Goal: Transaction & Acquisition: Download file/media

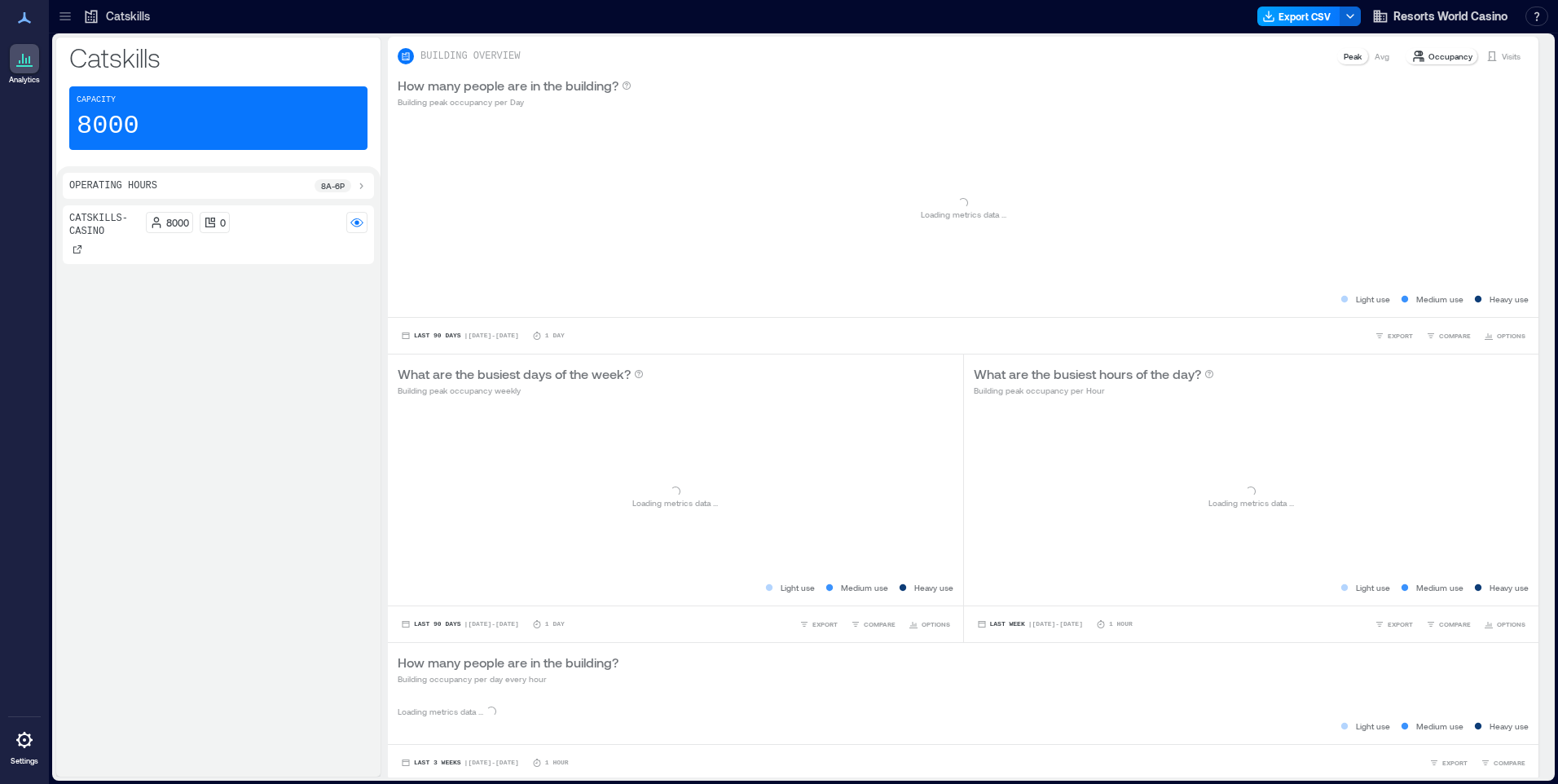
click at [1324, 8] on button "Export CSV" at bounding box center [1299, 16] width 83 height 19
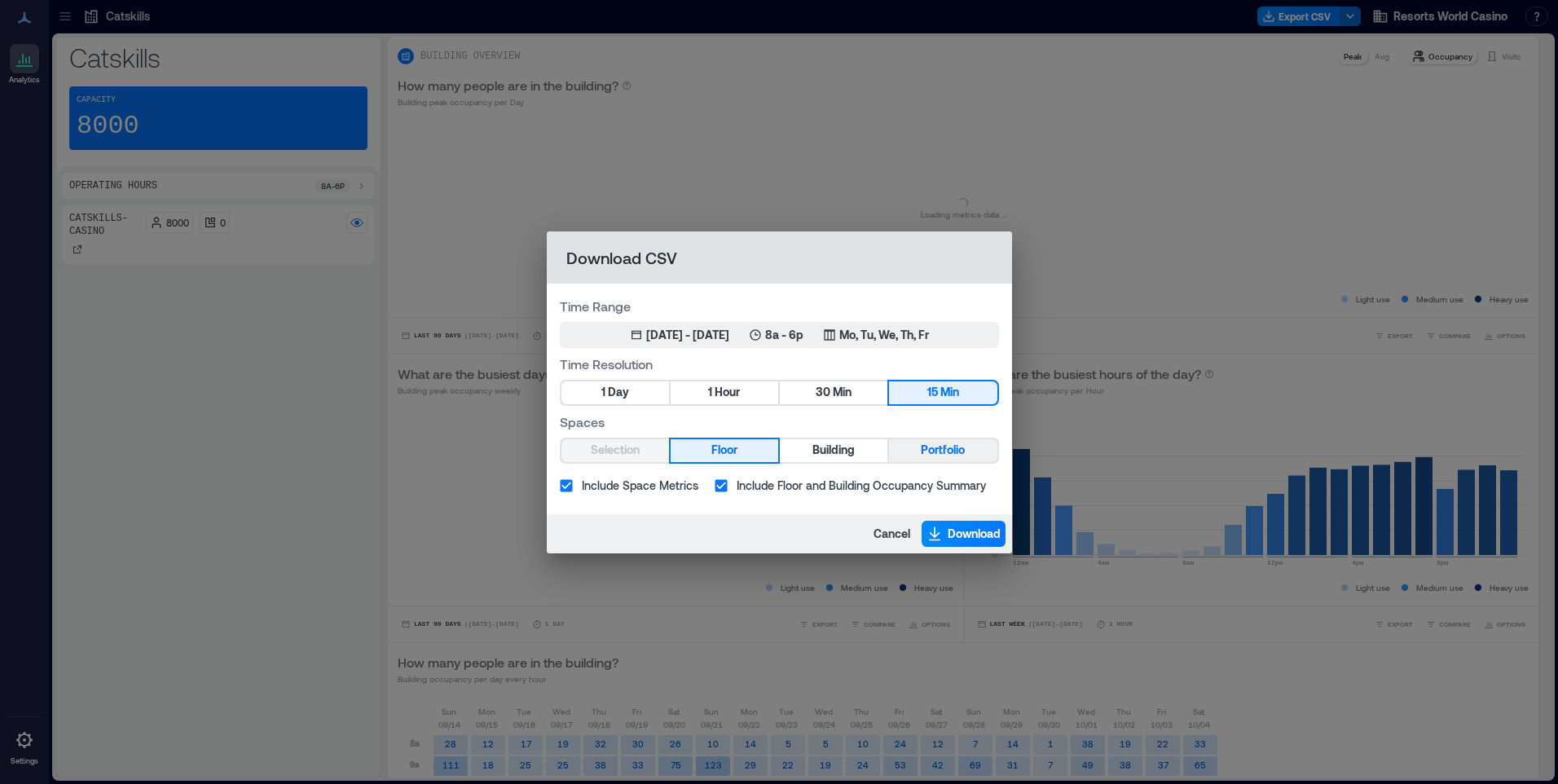
click at [943, 454] on span "Portfolio" at bounding box center [943, 449] width 44 height 20
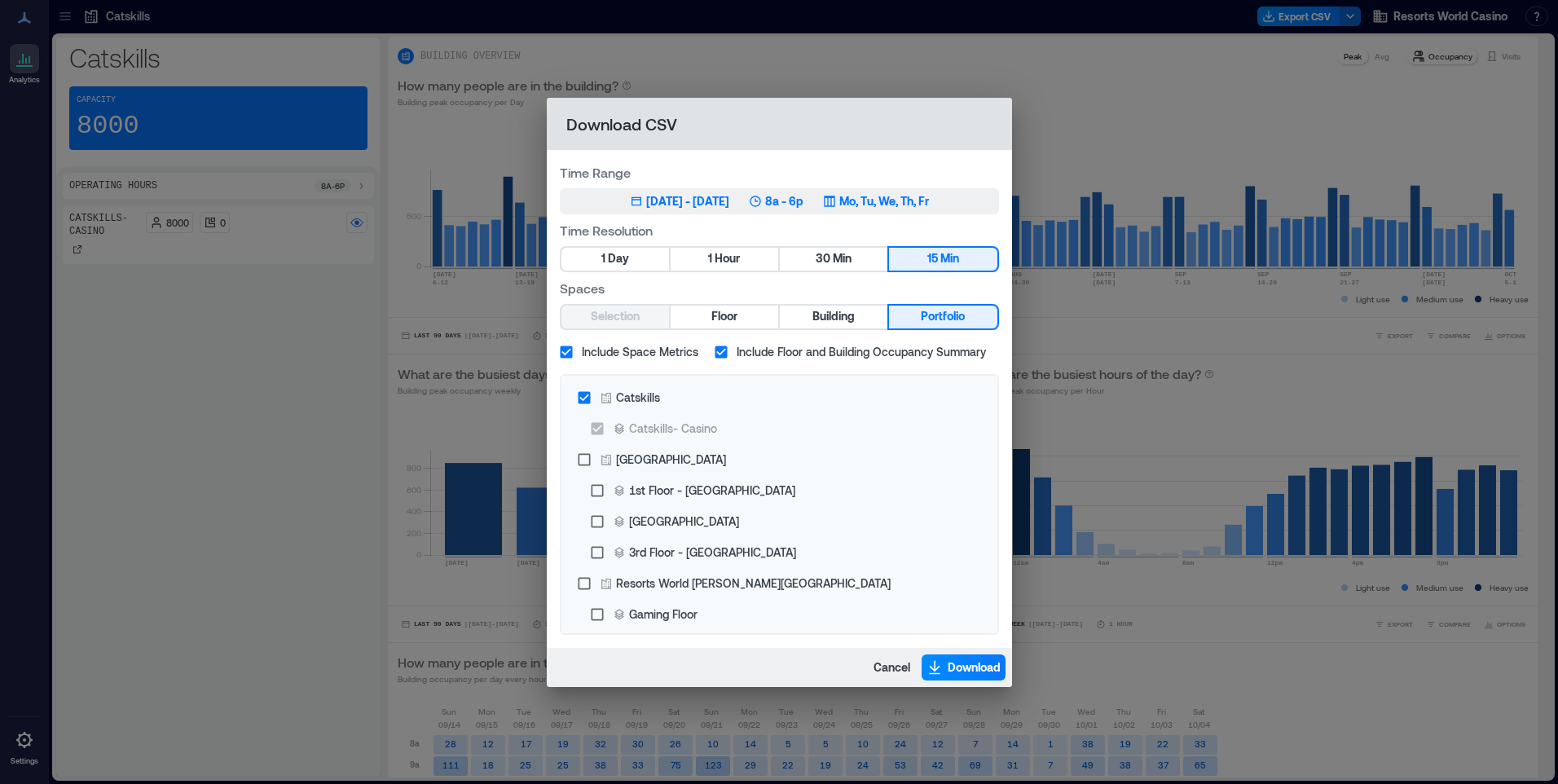
click at [901, 203] on p "Mo, Tu, We, Th, Fr" at bounding box center [884, 201] width 90 height 16
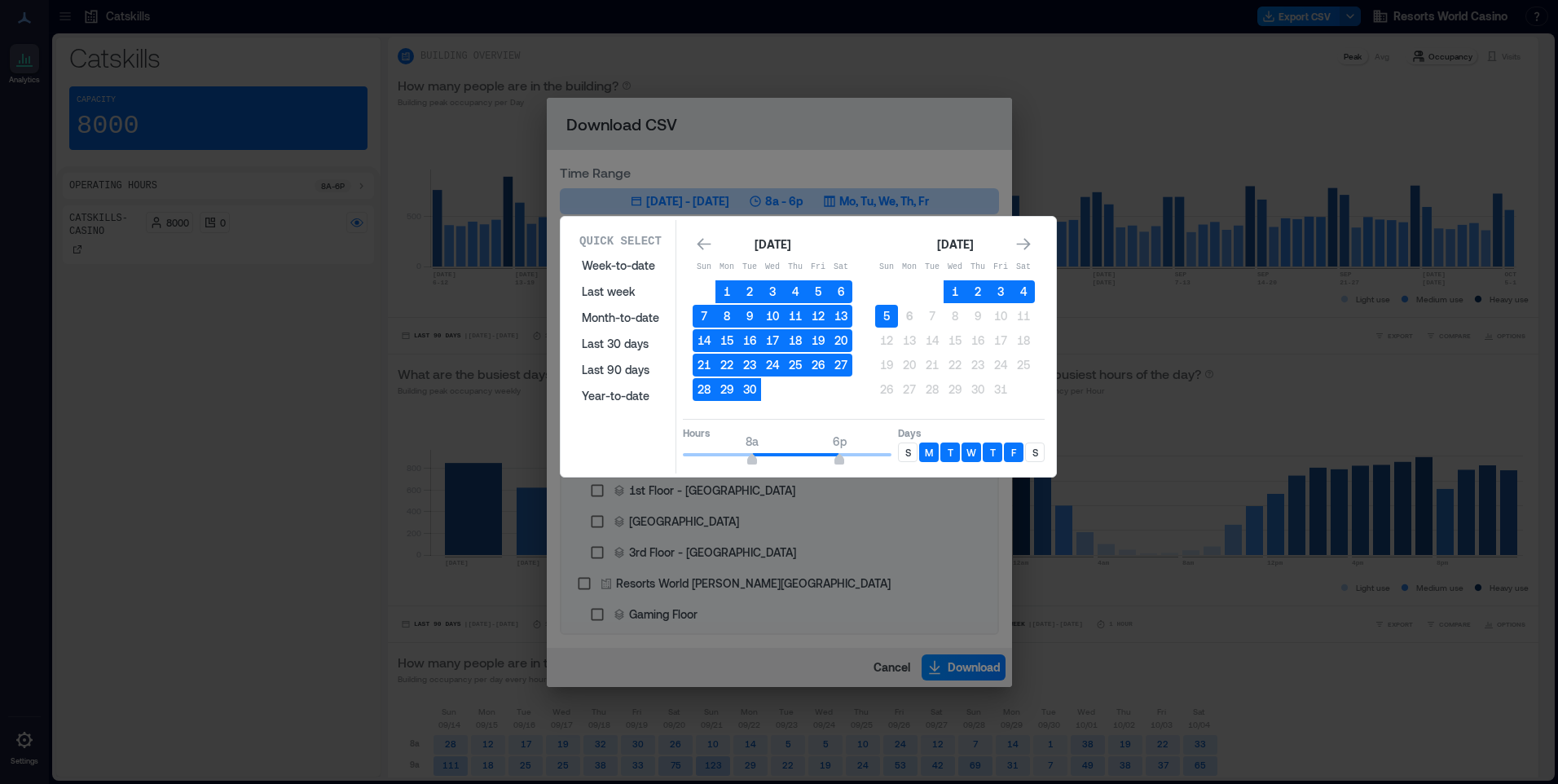
click at [906, 454] on p "S" at bounding box center [909, 452] width 6 height 14
click at [1037, 454] on p "S" at bounding box center [1035, 452] width 6 height 14
click at [881, 315] on button "5" at bounding box center [887, 316] width 23 height 23
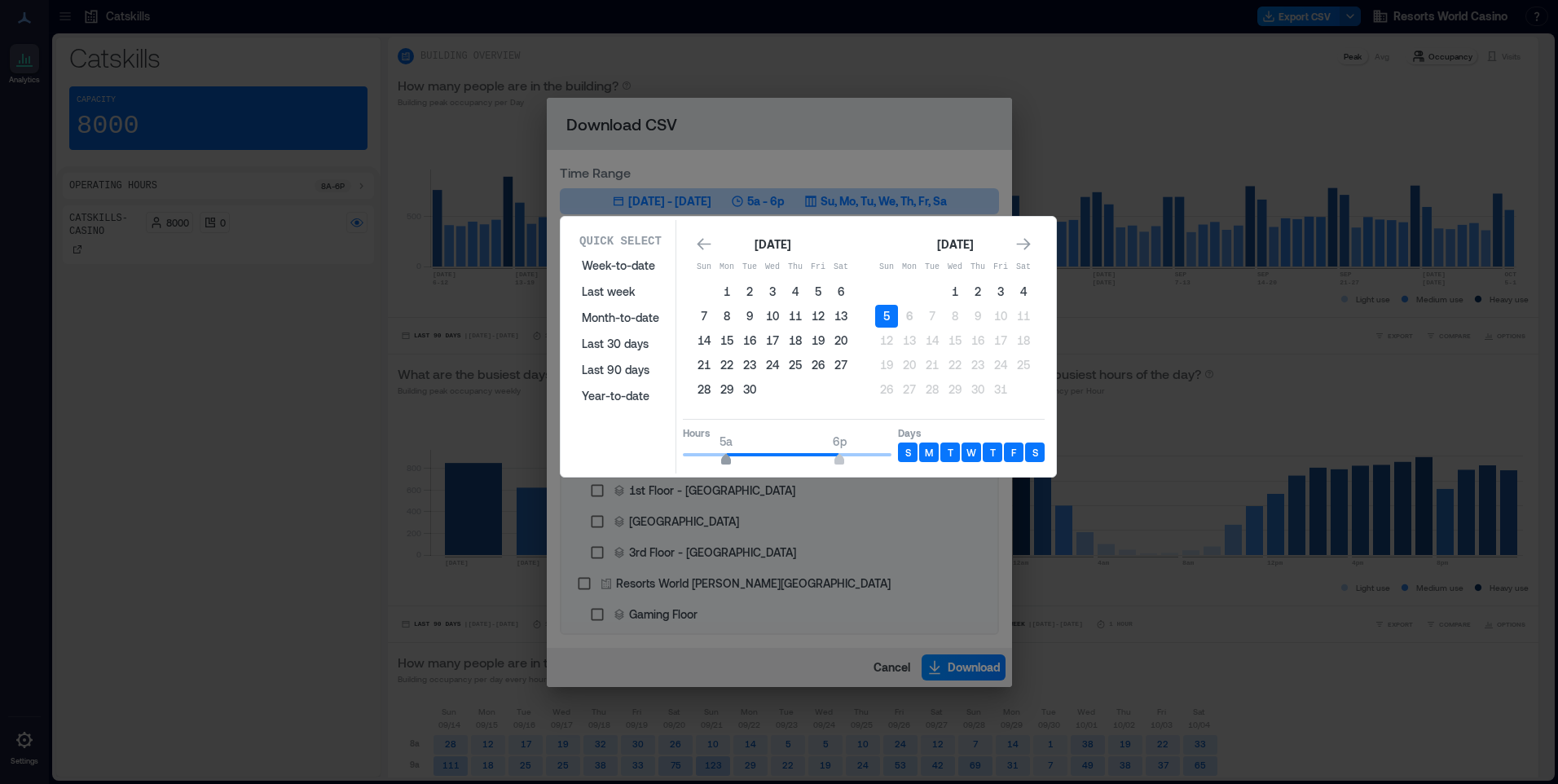
drag, startPoint x: 753, startPoint y: 456, endPoint x: 729, endPoint y: 460, distance: 24.3
click at [729, 460] on span "5a" at bounding box center [726, 461] width 10 height 7
type input "*"
click at [733, 460] on span "6a" at bounding box center [735, 461] width 10 height 7
type input "**"
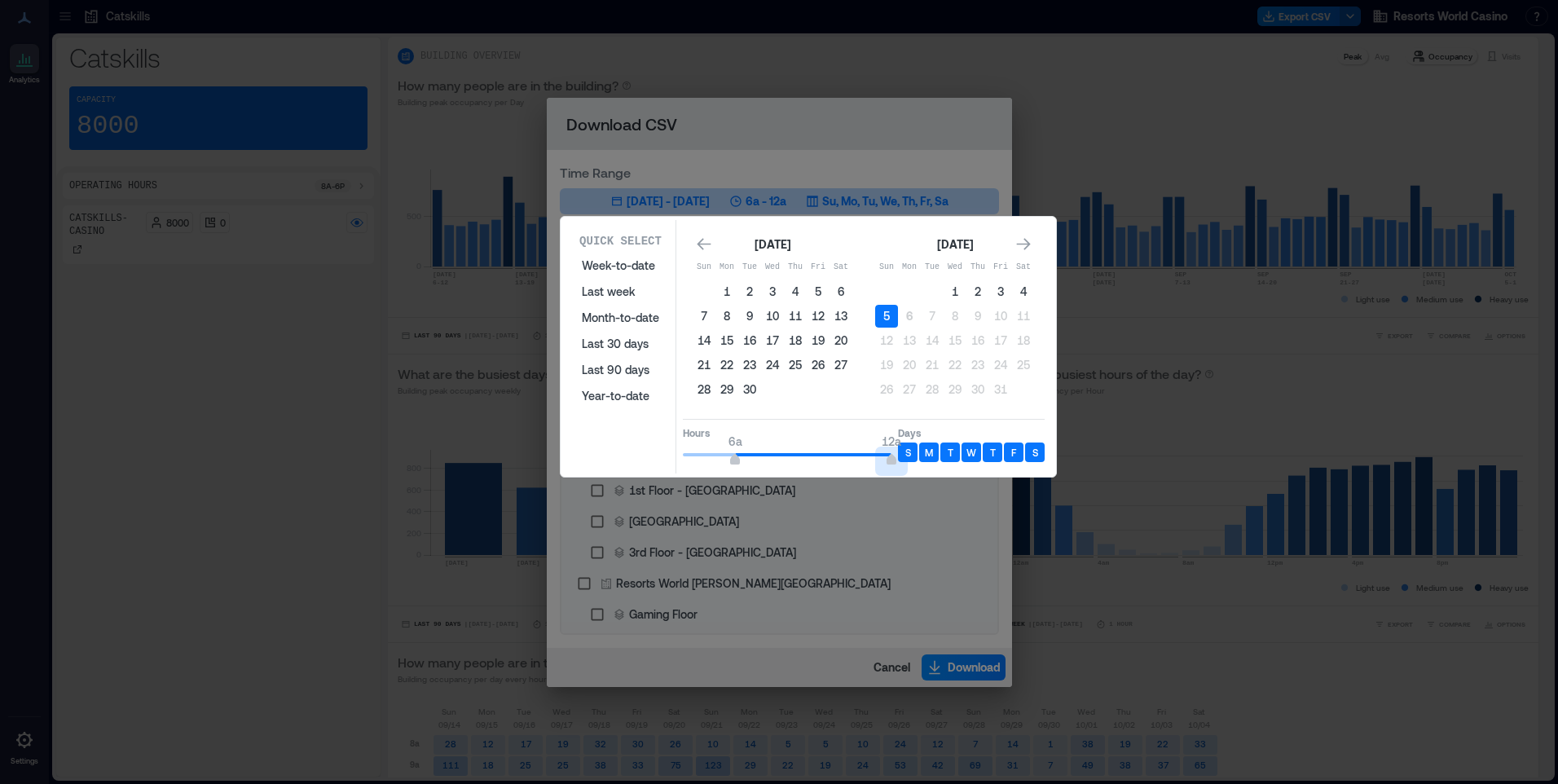
drag, startPoint x: 847, startPoint y: 459, endPoint x: 910, endPoint y: 470, distance: 64.0
click at [910, 470] on div "Quick Select Week-to-date Last week Month-to-date Last 30 days Last 90 days Yea…" at bounding box center [808, 346] width 486 height 254
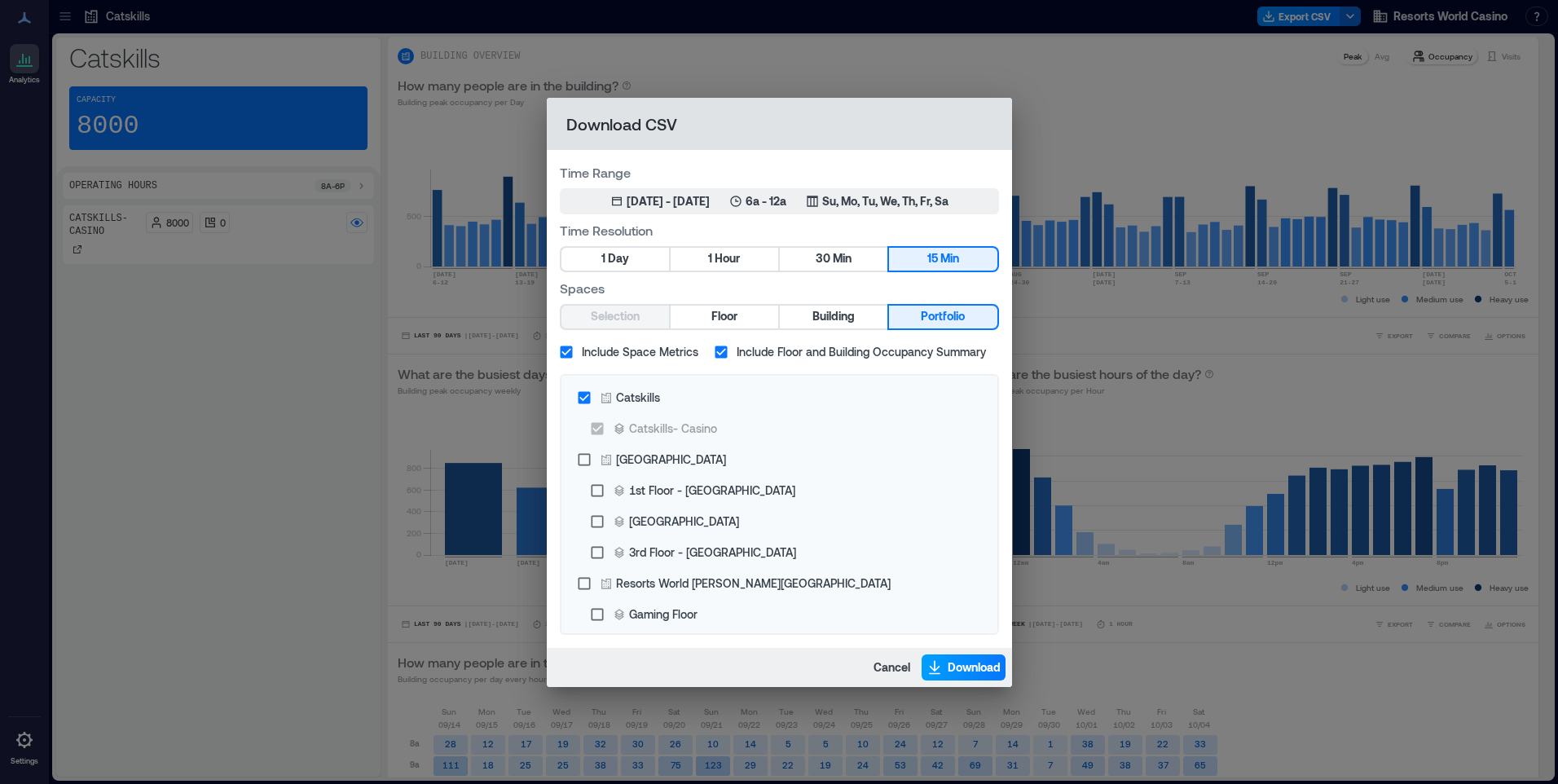
click at [963, 666] on span "Download" at bounding box center [974, 666] width 53 height 16
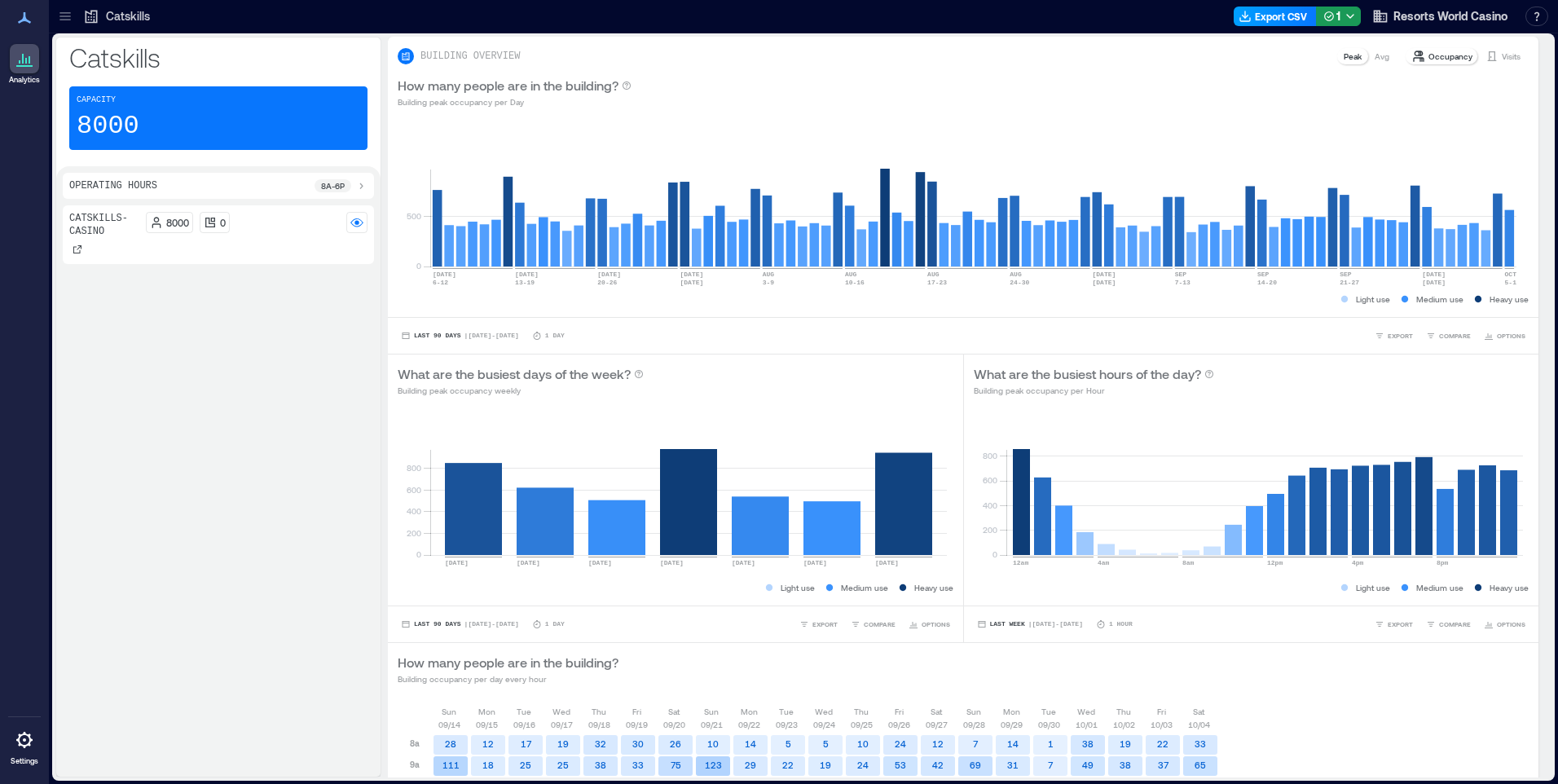
click at [1283, 18] on button "Export CSV" at bounding box center [1275, 16] width 83 height 19
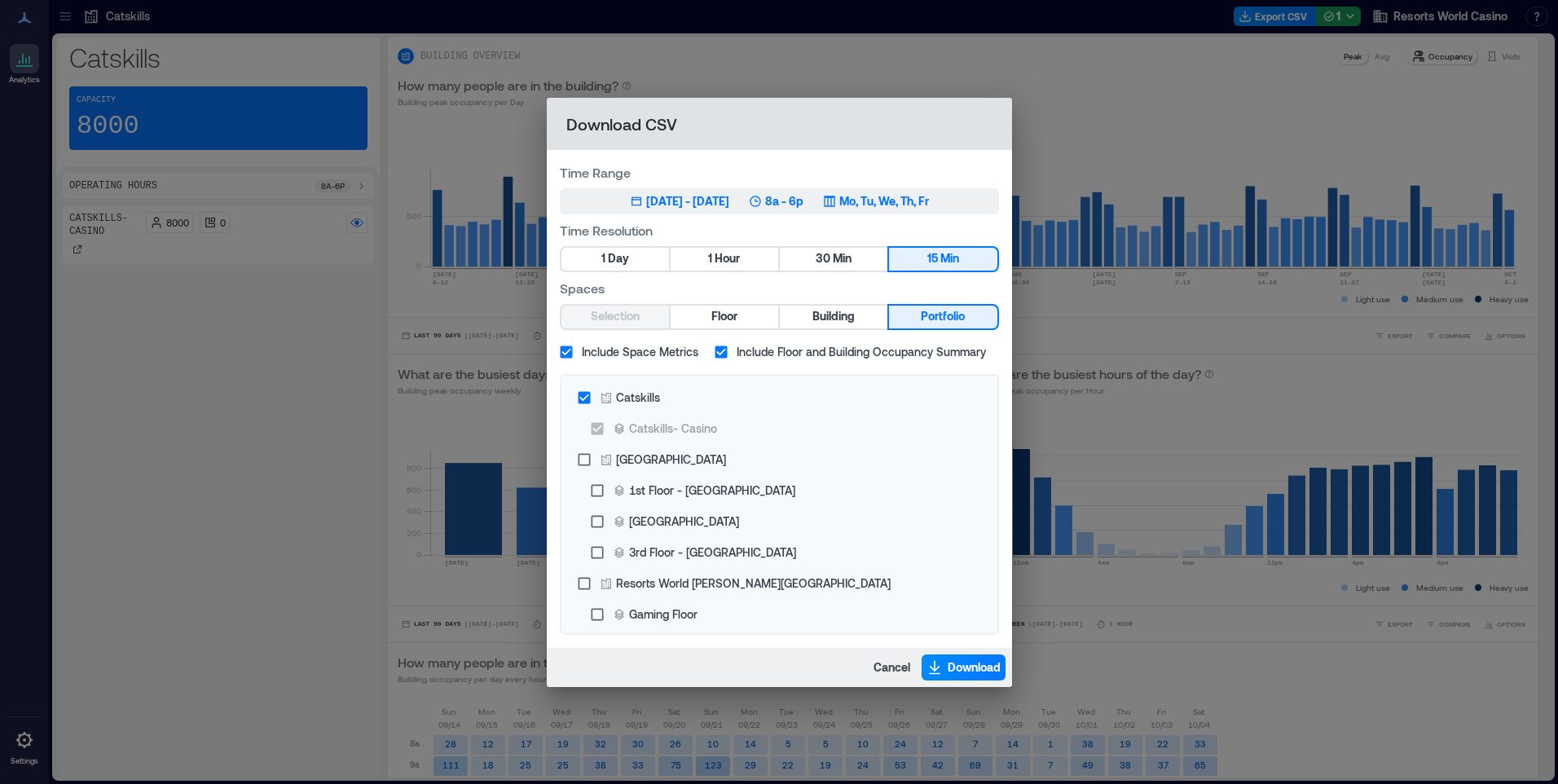
click at [883, 200] on p "Mo, Tu, We, Th, Fr" at bounding box center [884, 201] width 90 height 16
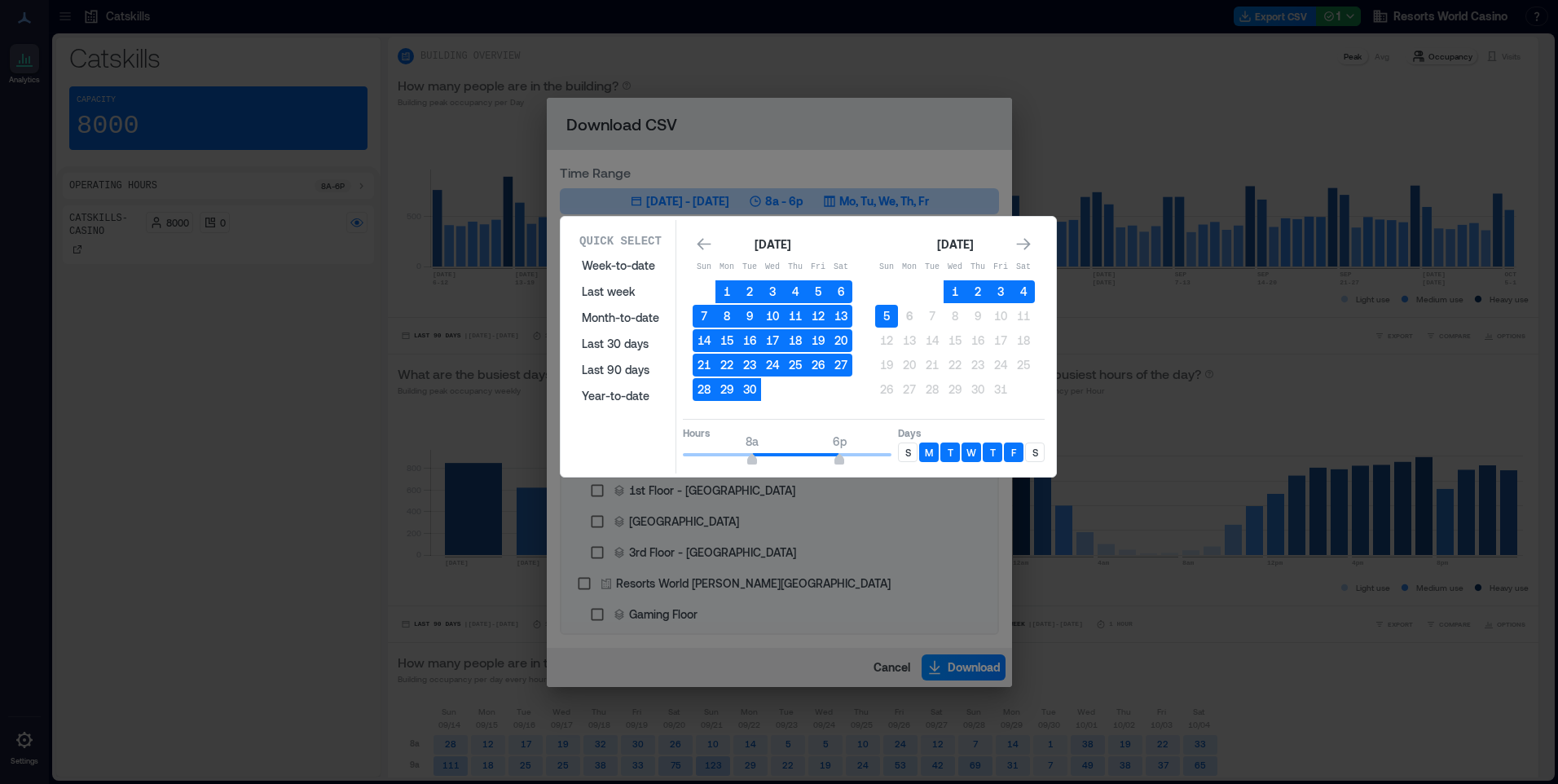
click at [912, 446] on div "S" at bounding box center [908, 452] width 19 height 19
click at [1030, 452] on div "S" at bounding box center [1035, 452] width 19 height 19
click at [885, 320] on button "5" at bounding box center [887, 316] width 23 height 23
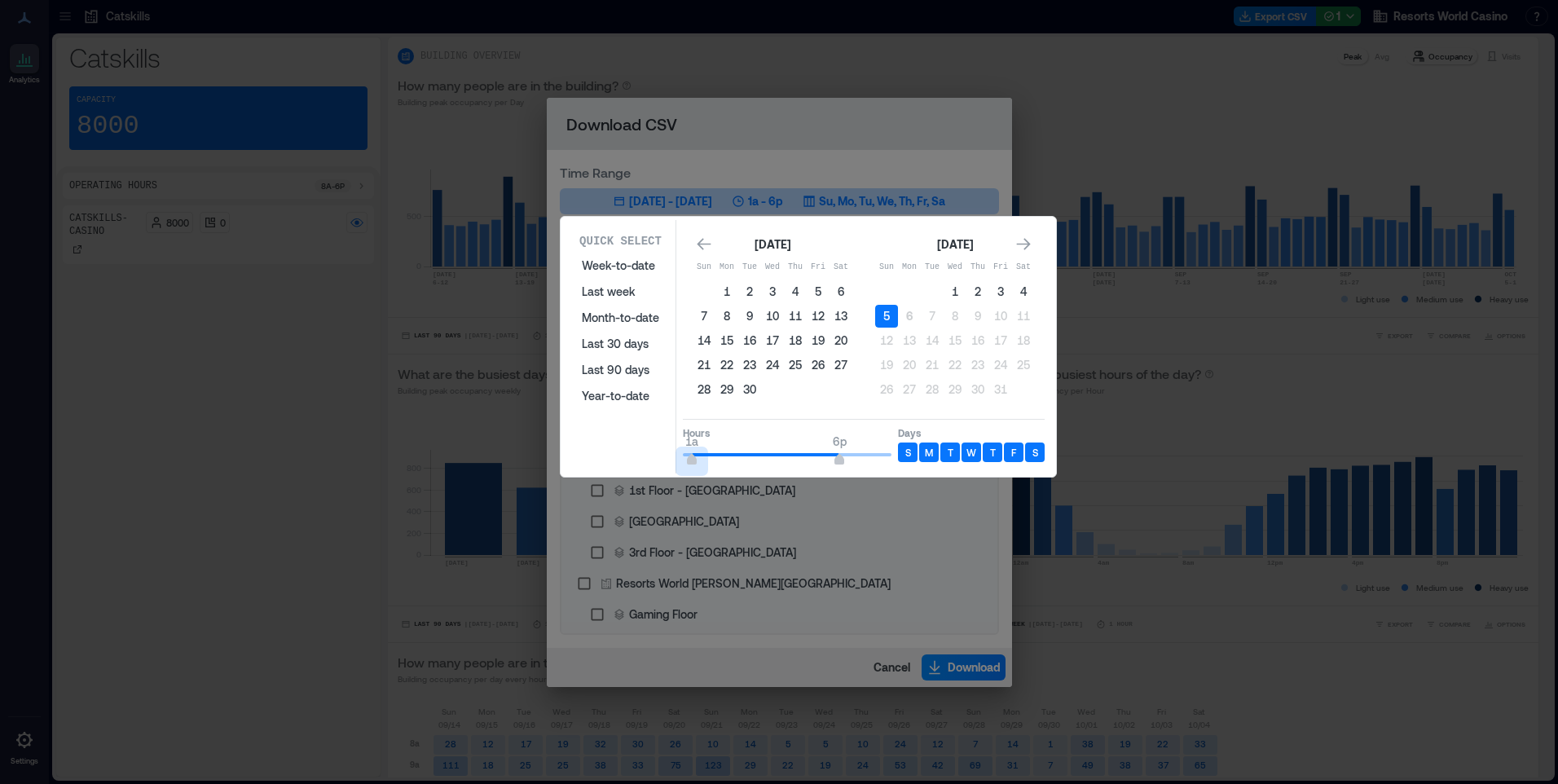
type input "*"
drag, startPoint x: 744, startPoint y: 460, endPoint x: 635, endPoint y: 462, distance: 109.0
click at [635, 462] on div "Quick Select Week-to-date Last week Month-to-date Last 30 days Last 90 days Yea…" at bounding box center [808, 346] width 486 height 254
type input "*"
drag, startPoint x: 839, startPoint y: 458, endPoint x: 736, endPoint y: 464, distance: 103.2
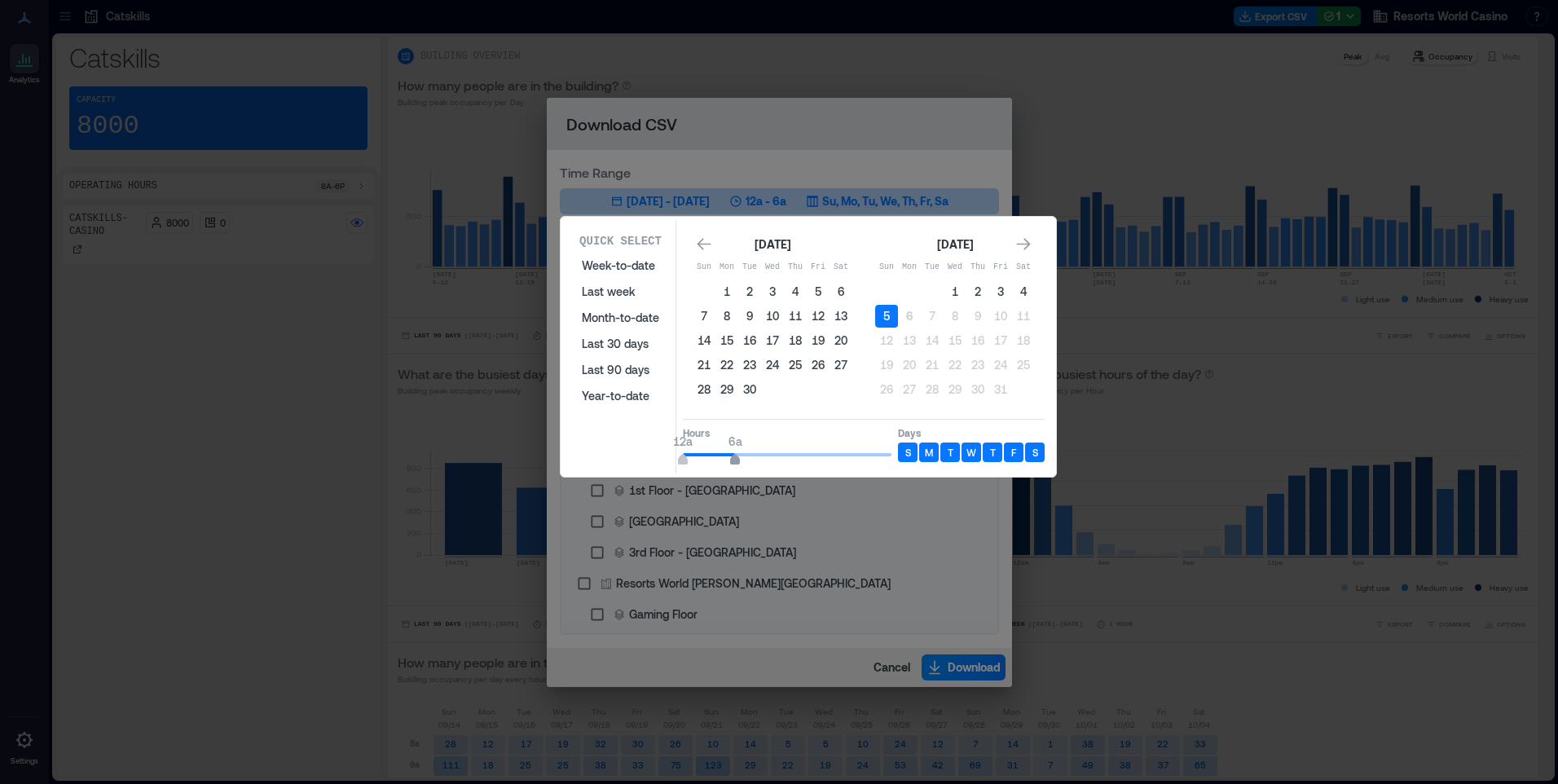
click at [736, 464] on span "6a" at bounding box center [735, 461] width 10 height 7
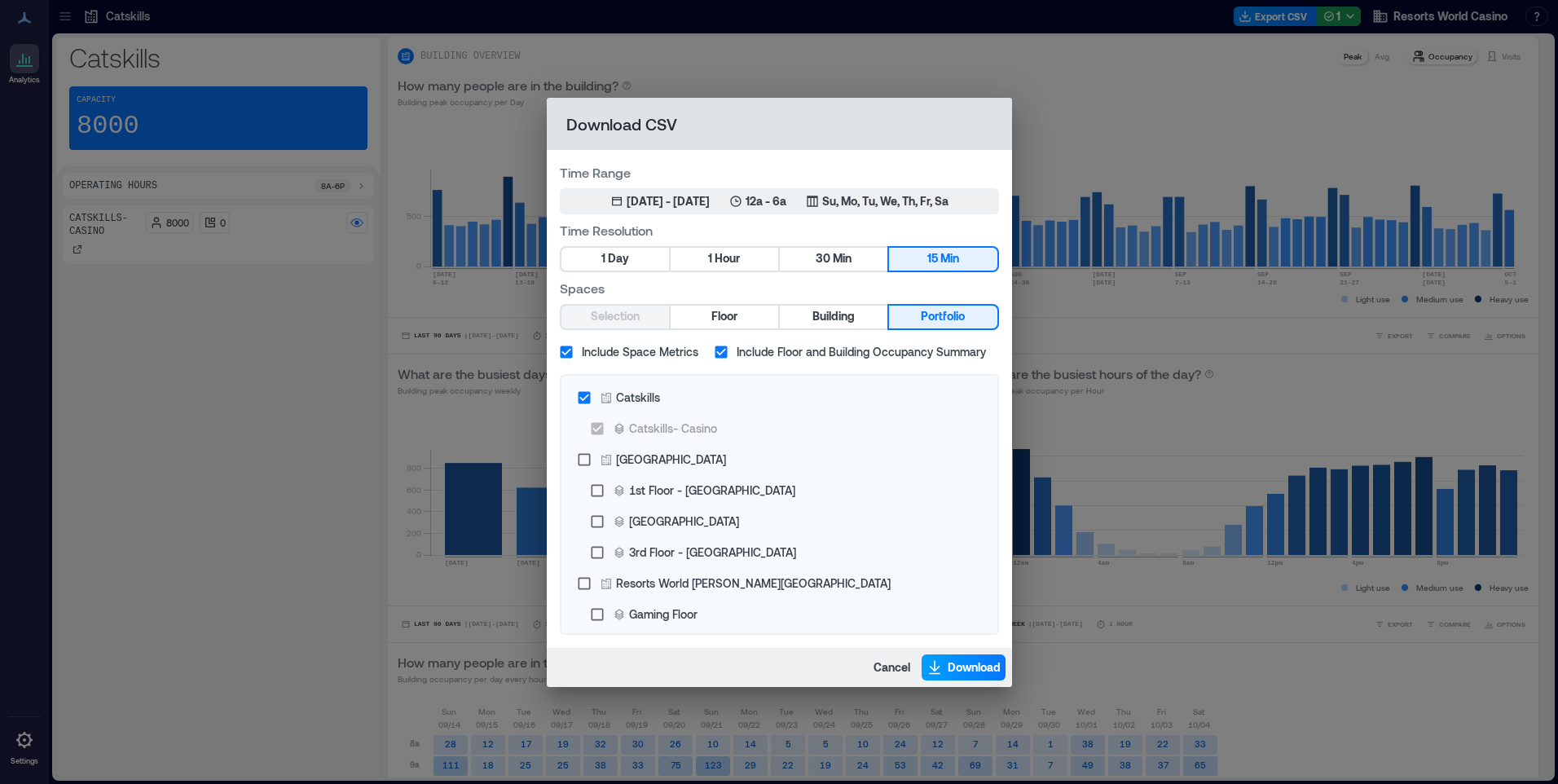
click at [979, 667] on span "Download" at bounding box center [974, 666] width 53 height 16
